Goal: Submit feedback/report problem

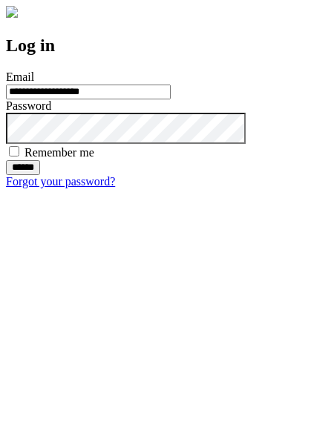
click at [40, 175] on input "******" at bounding box center [23, 167] width 34 height 15
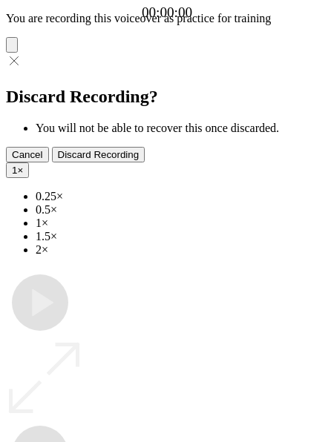
type input "**********"
